Goal: Task Accomplishment & Management: Use online tool/utility

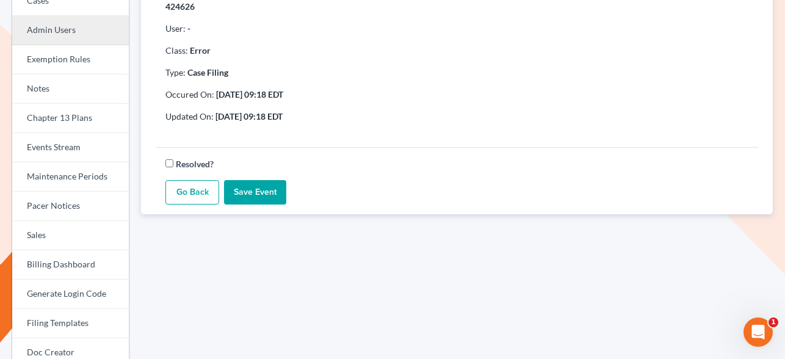
scroll to position [185, 0]
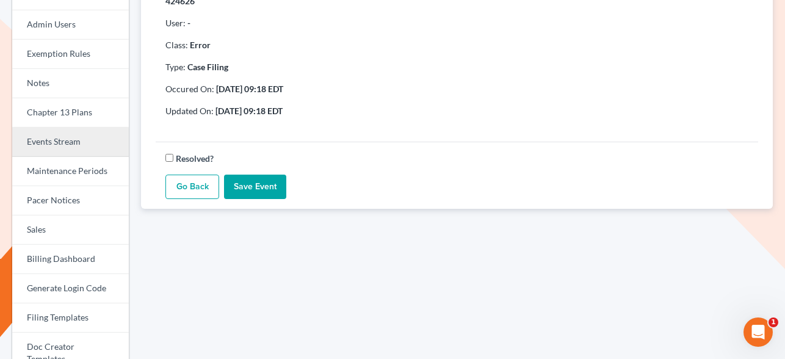
click at [62, 153] on link "Events Stream" at bounding box center [70, 142] width 117 height 29
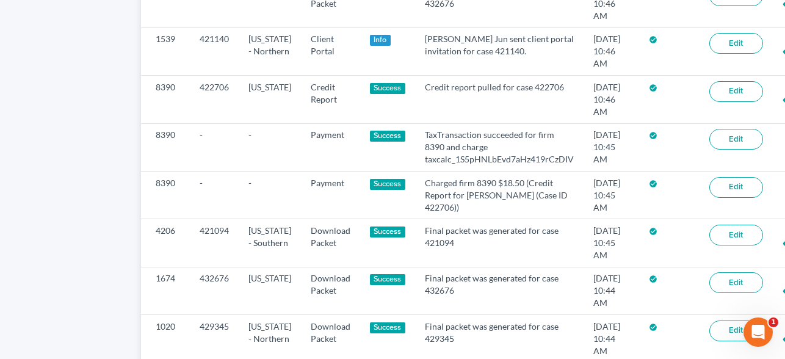
scroll to position [886, 0]
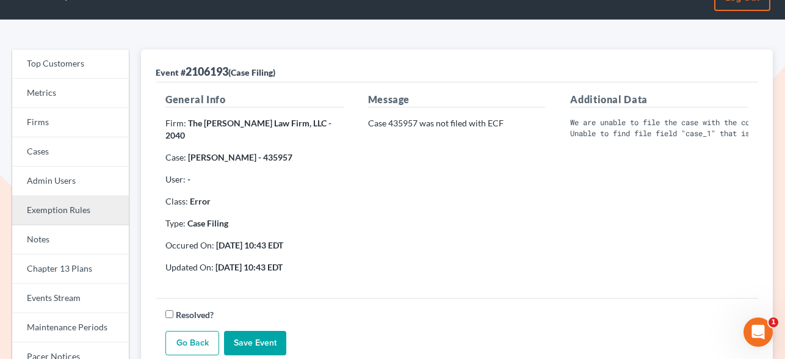
scroll to position [134, 0]
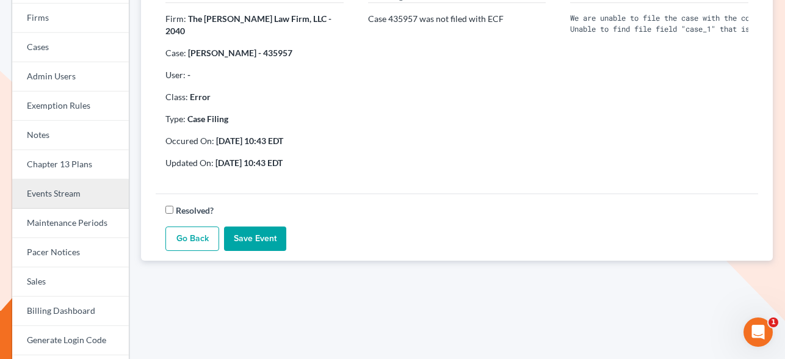
click at [64, 202] on link "Events Stream" at bounding box center [70, 193] width 117 height 29
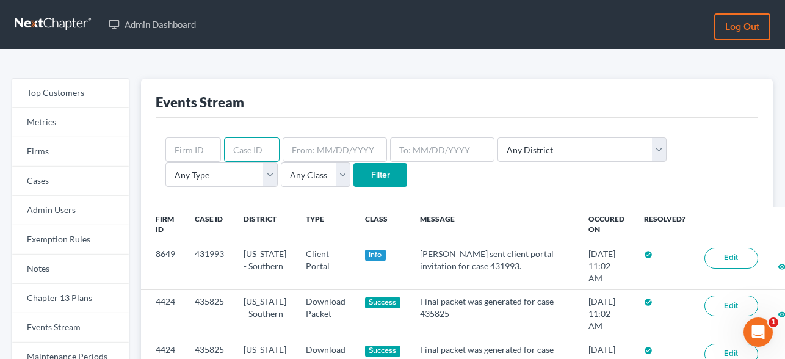
click at [251, 153] on input "text" at bounding box center [252, 149] width 56 height 24
paste input "435957"
type input "435957"
click at [353, 166] on input "Filter" at bounding box center [380, 175] width 54 height 24
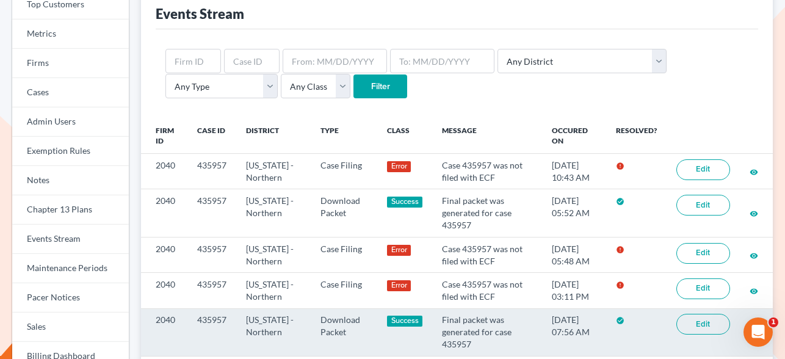
scroll to position [87, 0]
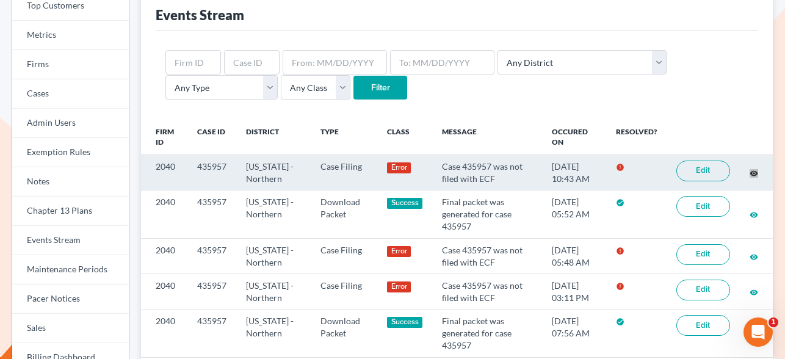
click at [0, 0] on div "Top Customers Metrics Firms Cases Admin Users Exemption Rules Notes Chapter 13 …" at bounding box center [392, 350] width 785 height 776
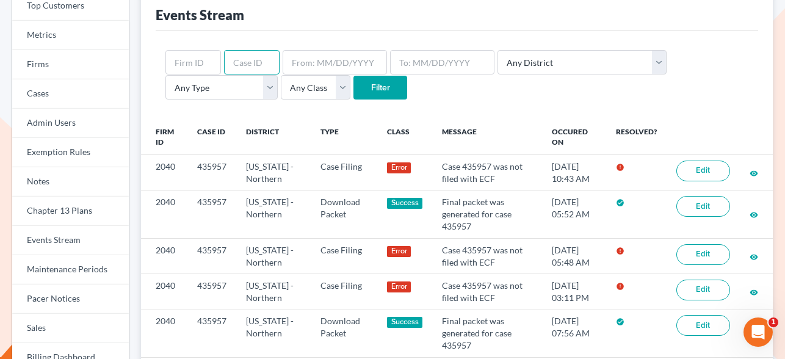
click at [237, 68] on input "text" at bounding box center [252, 62] width 56 height 24
paste input "ERROR: Unable to find file field "case_1" that is not disabled"
type input "ERROR: Unable to find file field "case_1" that is not disabled"
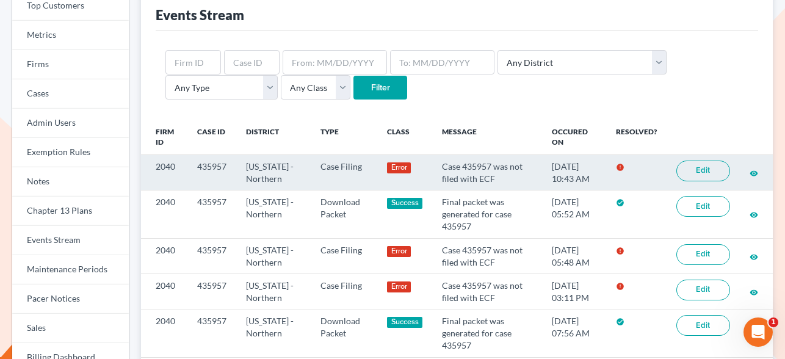
click at [719, 171] on link "Edit" at bounding box center [703, 170] width 54 height 21
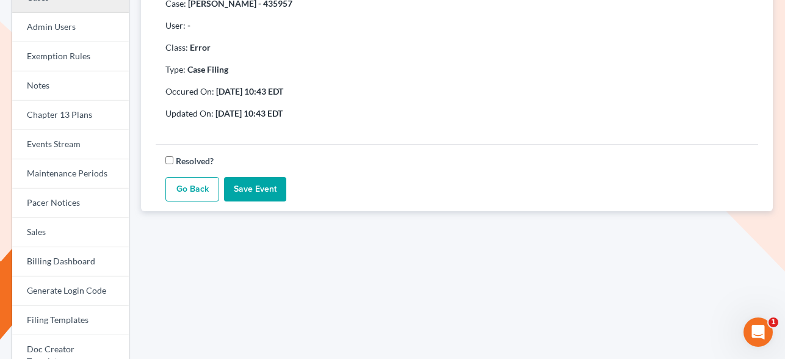
scroll to position [184, 0]
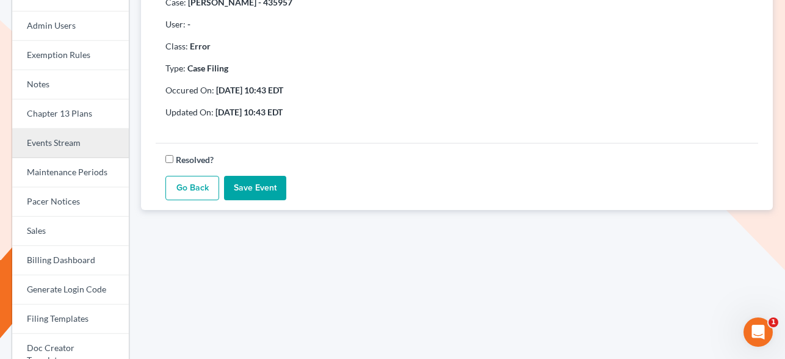
click at [66, 134] on link "Events Stream" at bounding box center [70, 143] width 117 height 29
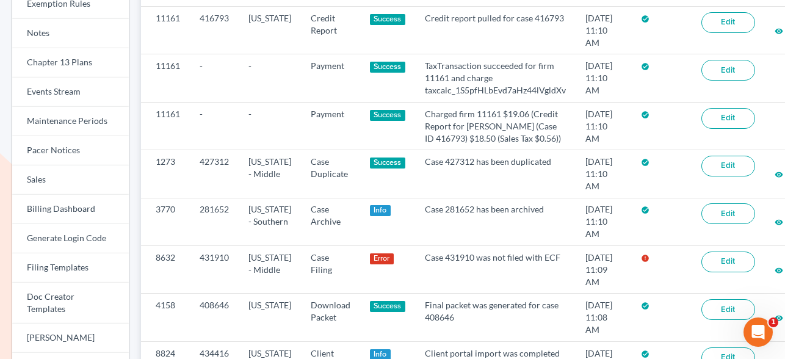
scroll to position [254, 0]
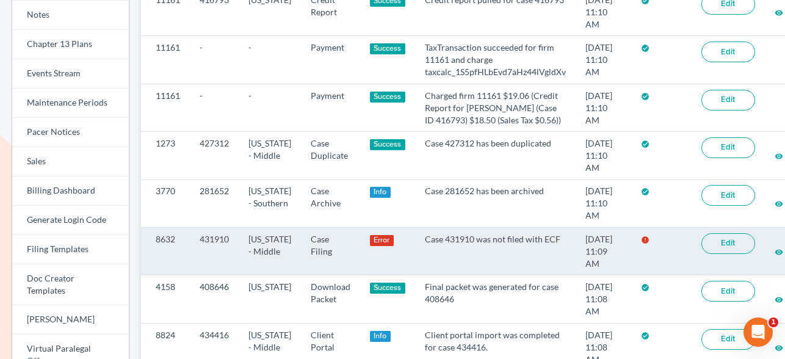
click at [736, 233] on link "Edit" at bounding box center [728, 243] width 54 height 21
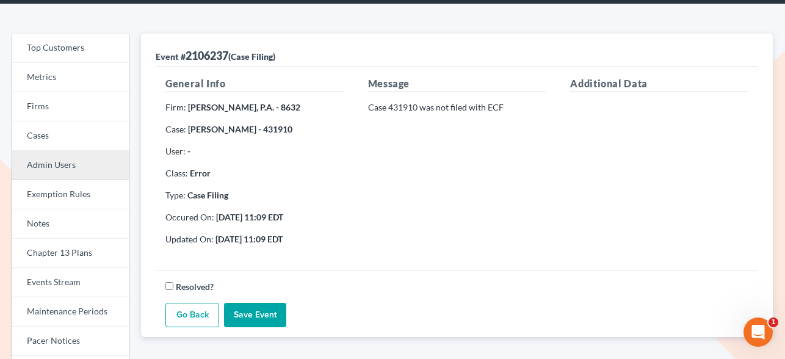
scroll to position [52, 0]
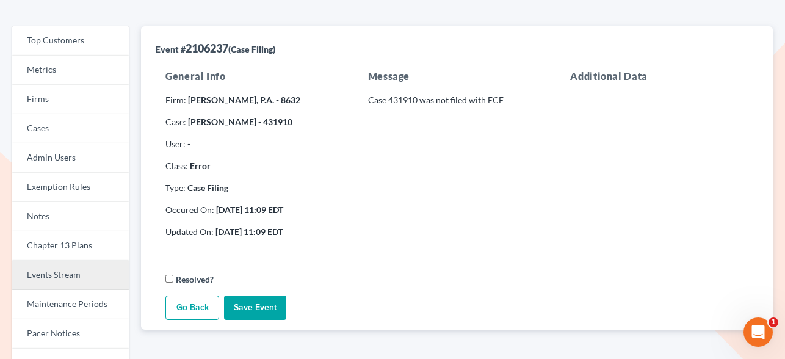
click at [70, 268] on link "Events Stream" at bounding box center [70, 275] width 117 height 29
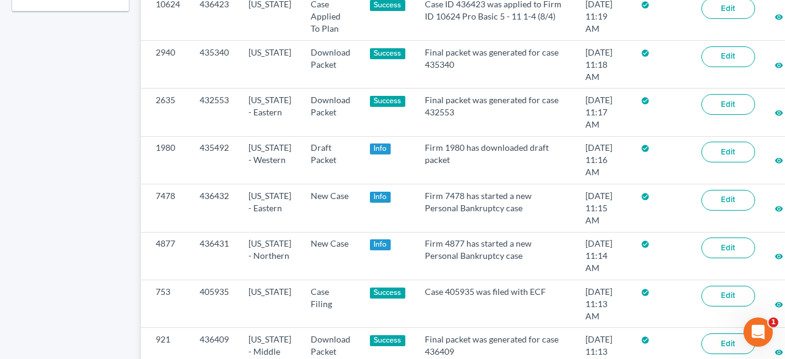
scroll to position [1094, 0]
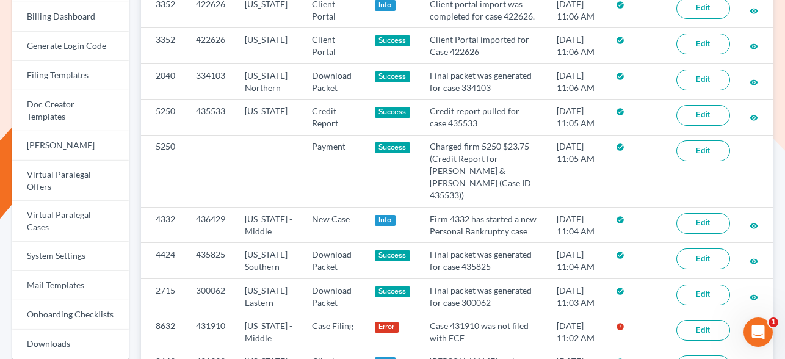
scroll to position [433, 0]
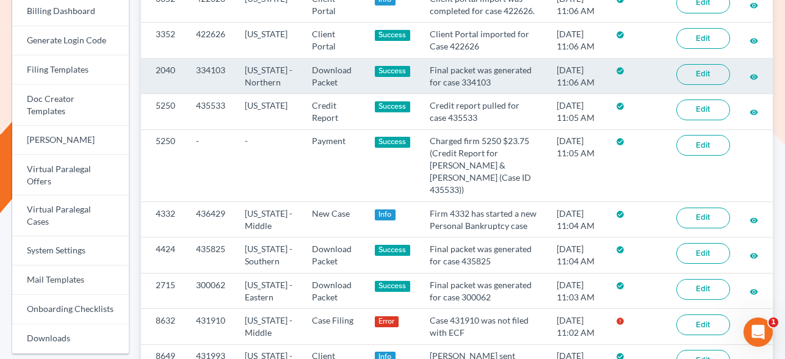
click at [212, 93] on td "334103" at bounding box center [210, 75] width 49 height 35
copy td "334103"
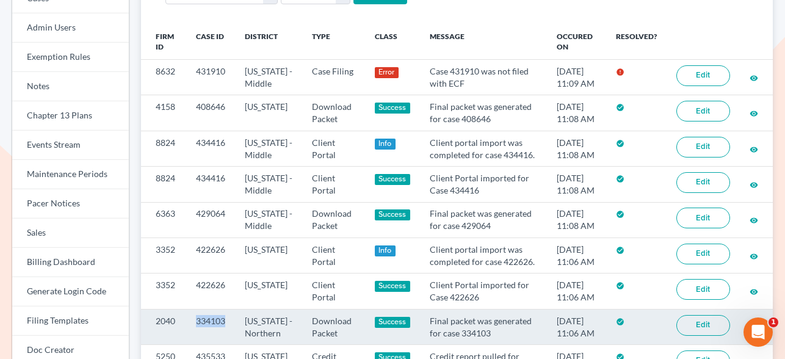
scroll to position [0, 0]
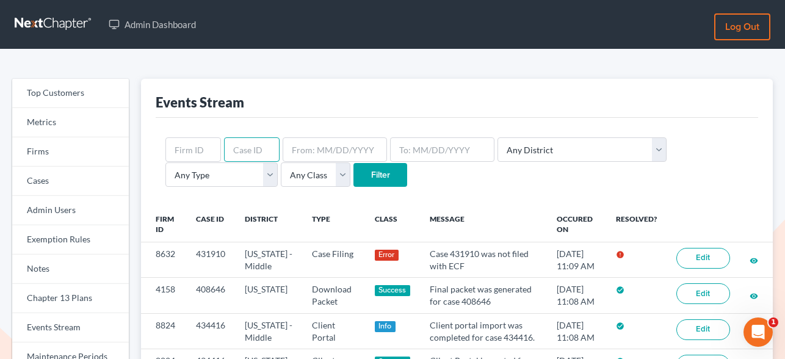
click at [248, 142] on input "text" at bounding box center [252, 149] width 56 height 24
paste input "334103"
type input "334103"
click at [353, 173] on input "Filter" at bounding box center [380, 175] width 54 height 24
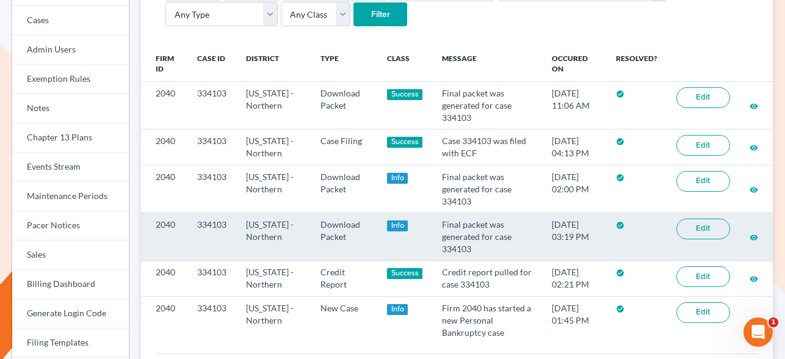
scroll to position [121, 0]
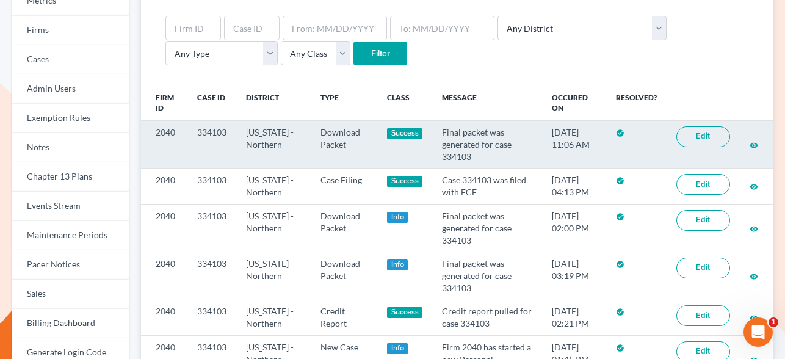
click at [170, 131] on td "2040" at bounding box center [164, 145] width 46 height 48
copy td "2040"
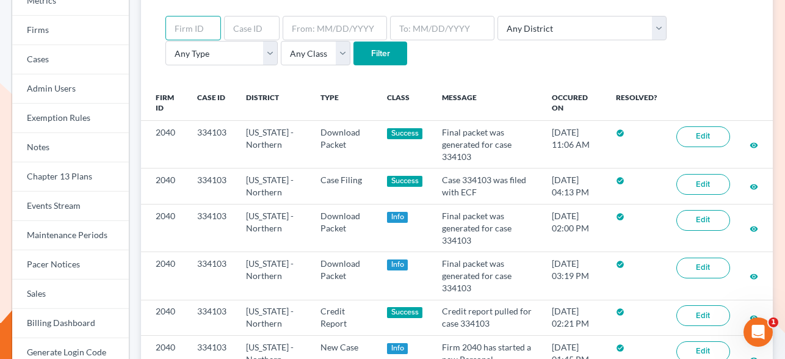
click at [198, 32] on input "text" at bounding box center [193, 28] width 56 height 24
paste input "2040"
type input "2040"
click at [353, 58] on input "Filter" at bounding box center [380, 53] width 54 height 24
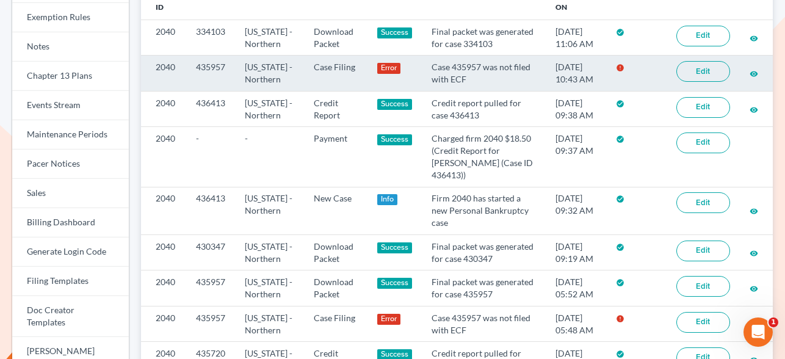
scroll to position [224, 0]
